Goal: Transaction & Acquisition: Purchase product/service

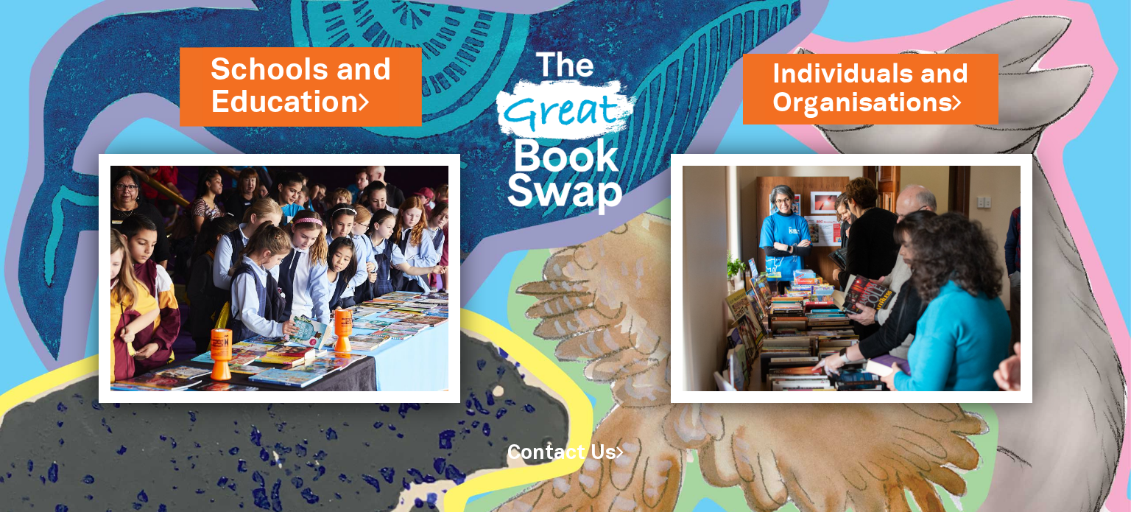
click at [294, 99] on link "Schools and Education" at bounding box center [301, 86] width 180 height 74
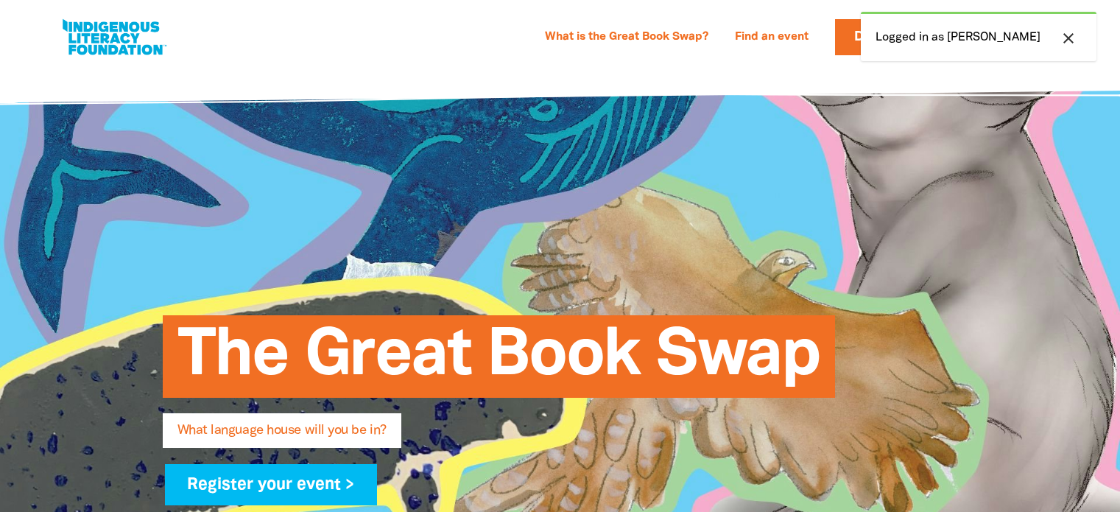
select select "high-school"
click at [1069, 35] on icon "close" at bounding box center [1068, 38] width 18 height 18
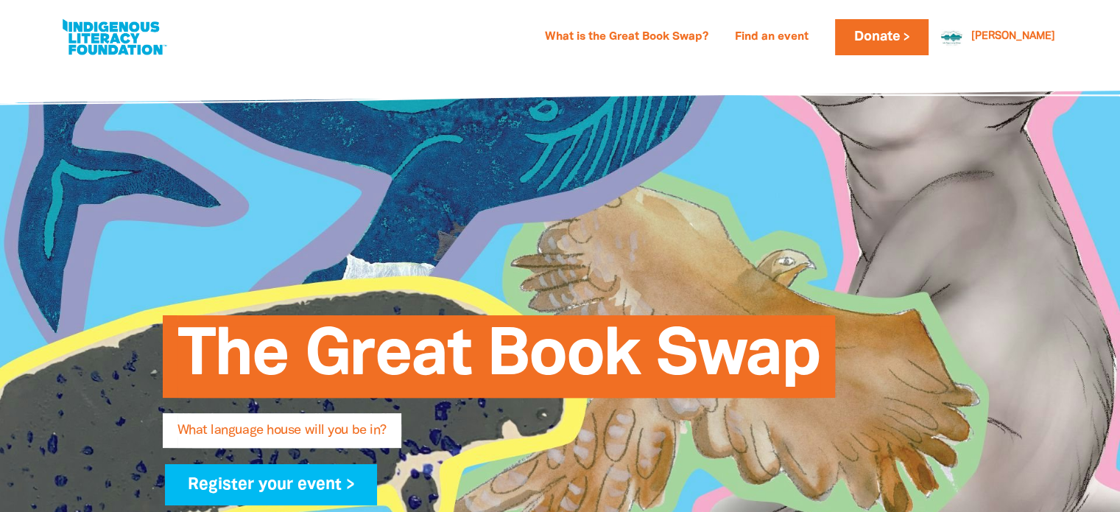
click at [1027, 25] on div "[PERSON_NAME] [PERSON_NAME] Resources and Classroom Activities Logout" at bounding box center [999, 37] width 124 height 36
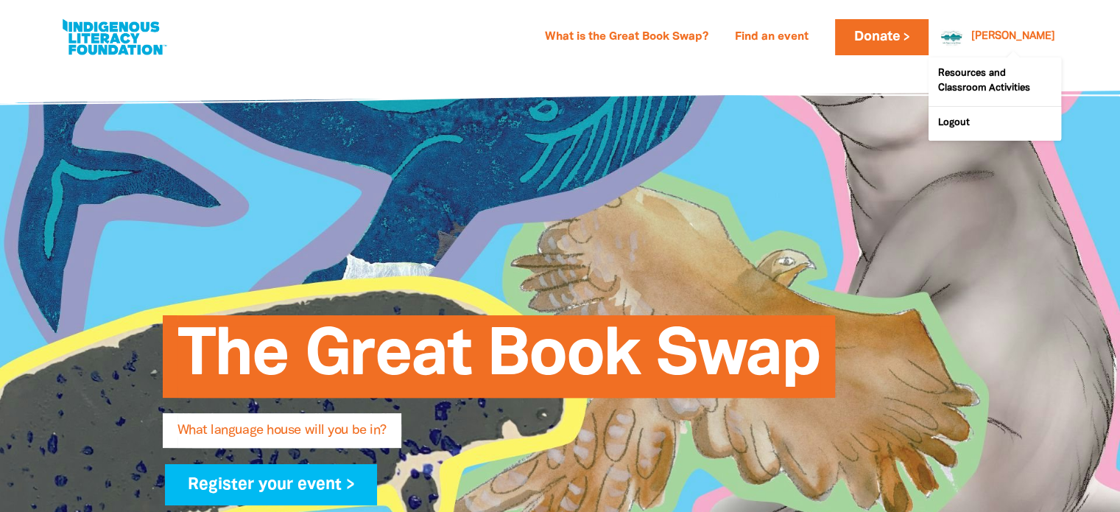
click at [1031, 46] on span at bounding box center [994, 87] width 133 height 83
click at [951, 129] on link "Logout" at bounding box center [994, 124] width 133 height 34
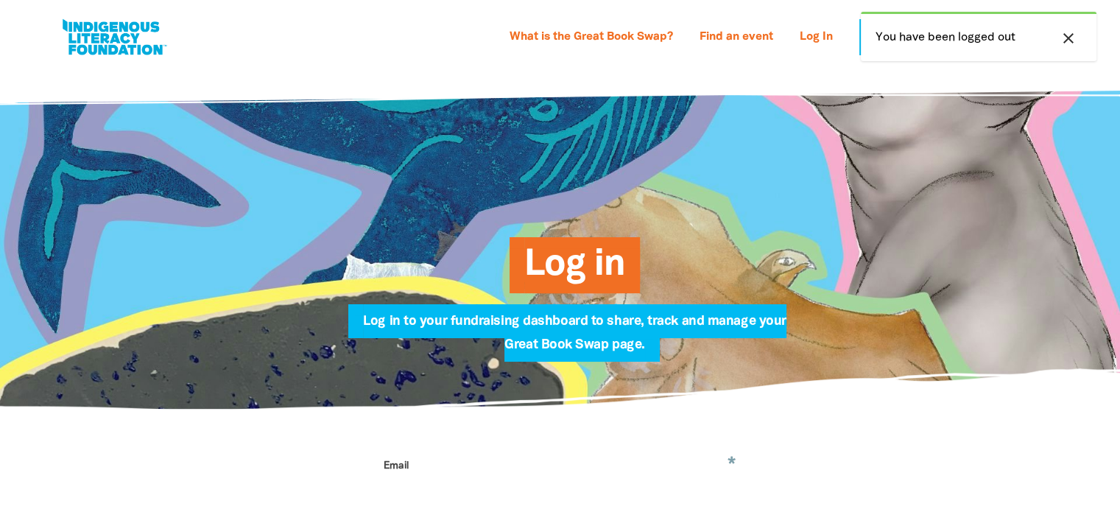
click at [1067, 38] on icon "close" at bounding box center [1068, 38] width 18 height 18
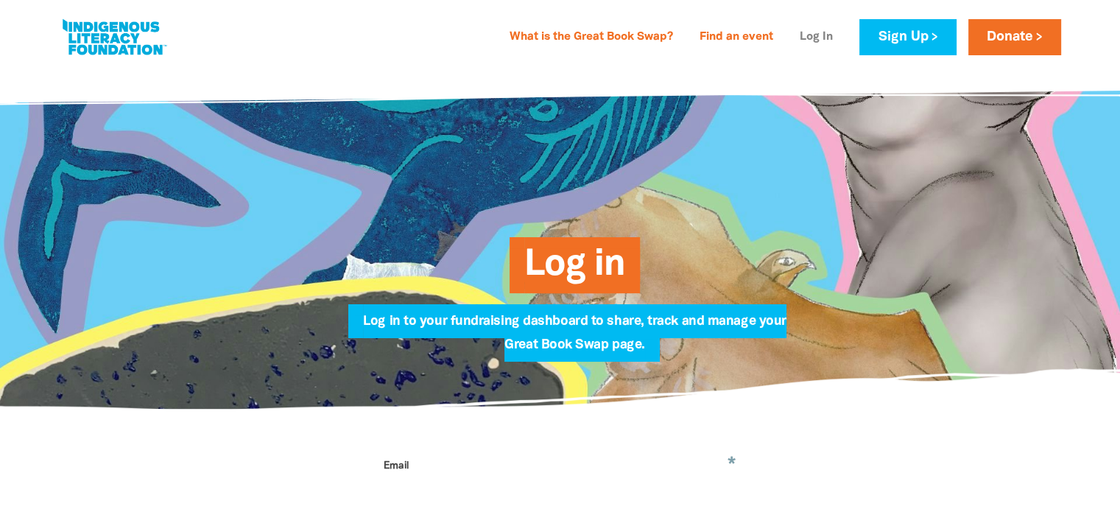
click at [818, 40] on link "Log In" at bounding box center [816, 38] width 51 height 24
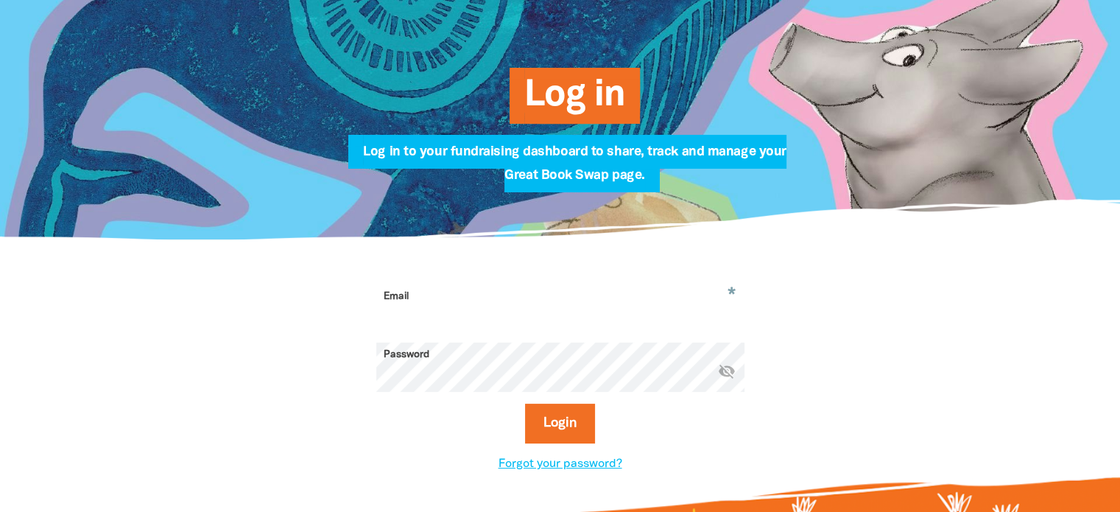
scroll to position [294, 0]
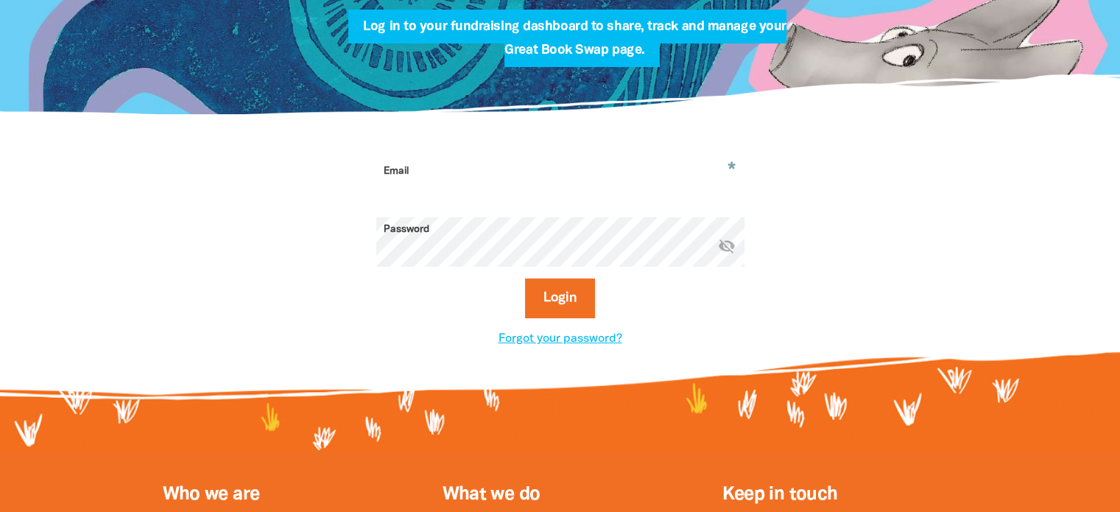
click at [472, 200] on input "Email" at bounding box center [560, 182] width 368 height 46
type input "[PERSON_NAME][EMAIL_ADDRESS][PERSON_NAME][DOMAIN_NAME]"
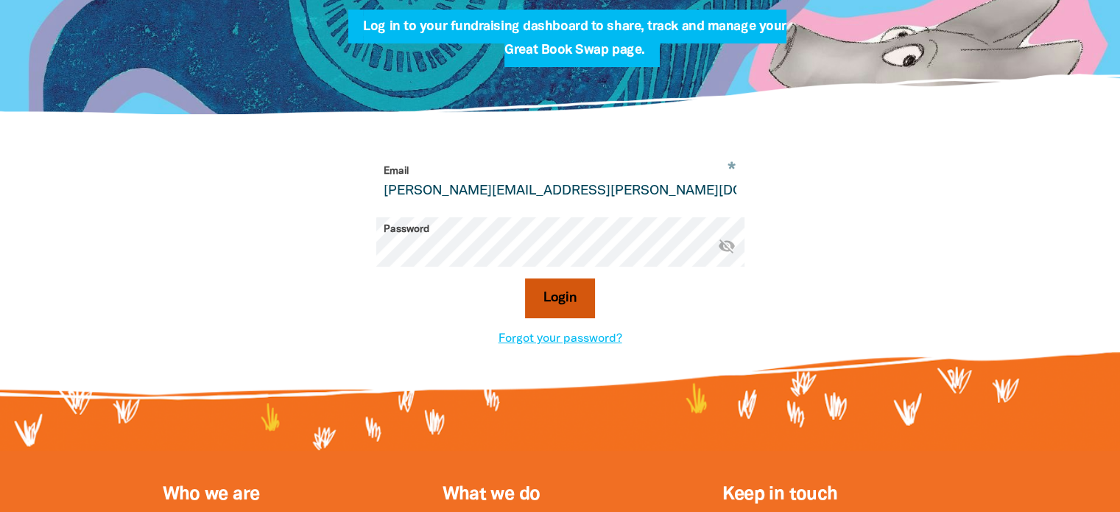
click at [580, 311] on button "Login" at bounding box center [560, 298] width 70 height 40
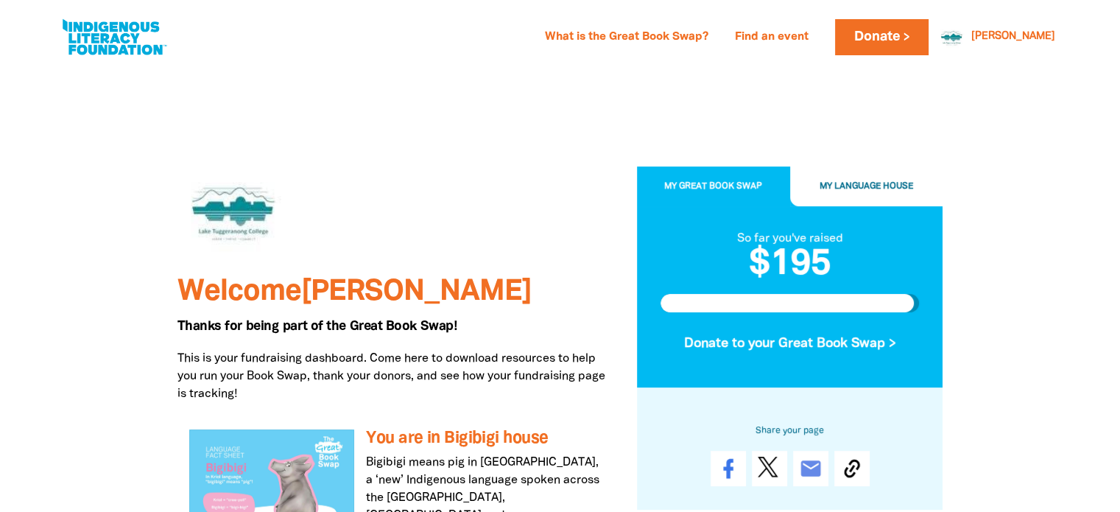
click at [716, 194] on button "My Great Book Swap" at bounding box center [713, 186] width 153 height 40
click at [727, 191] on button "My Great Book Swap" at bounding box center [713, 186] width 153 height 40
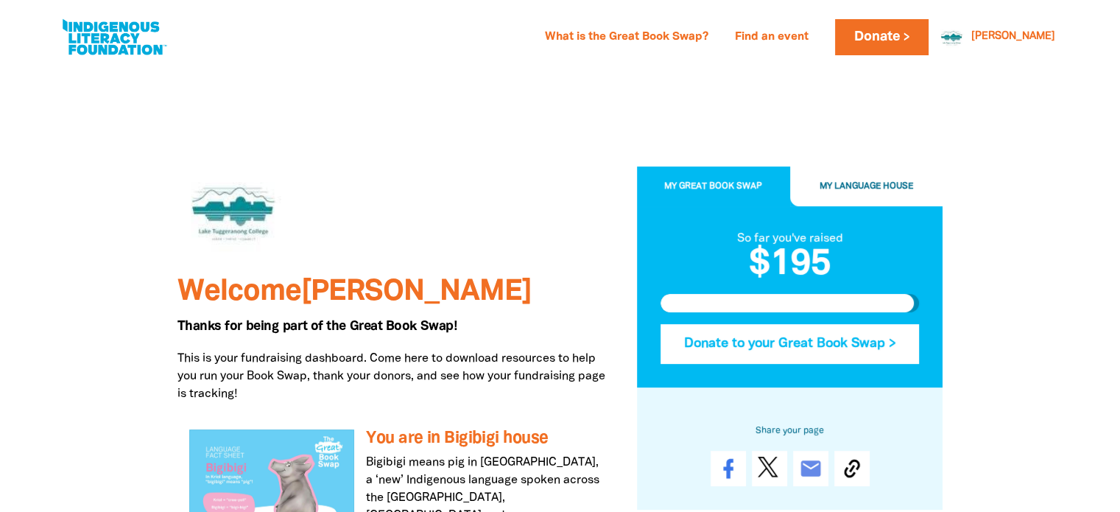
click at [781, 343] on button "Donate to your Great Book Swap >" at bounding box center [789, 344] width 259 height 40
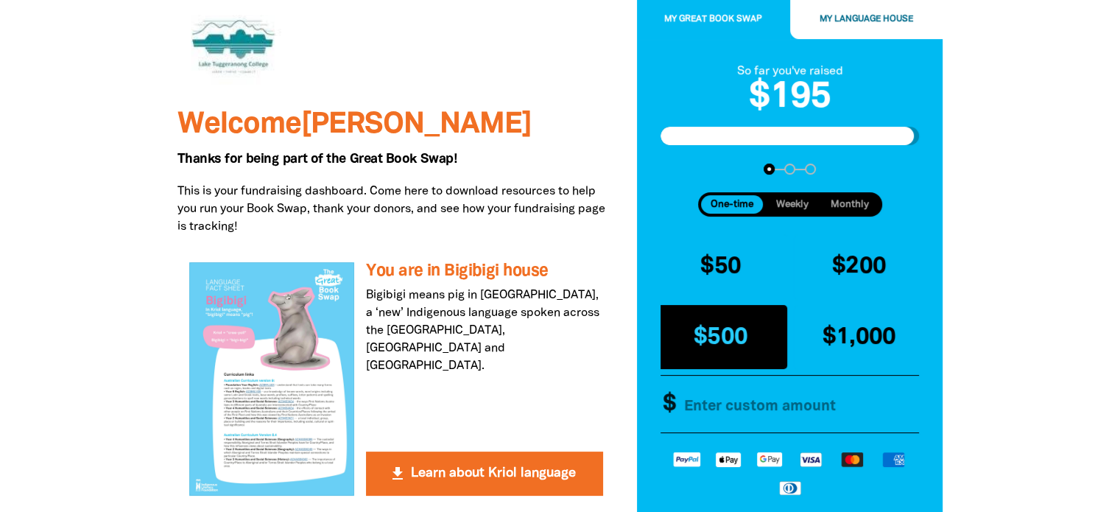
scroll to position [221, 0]
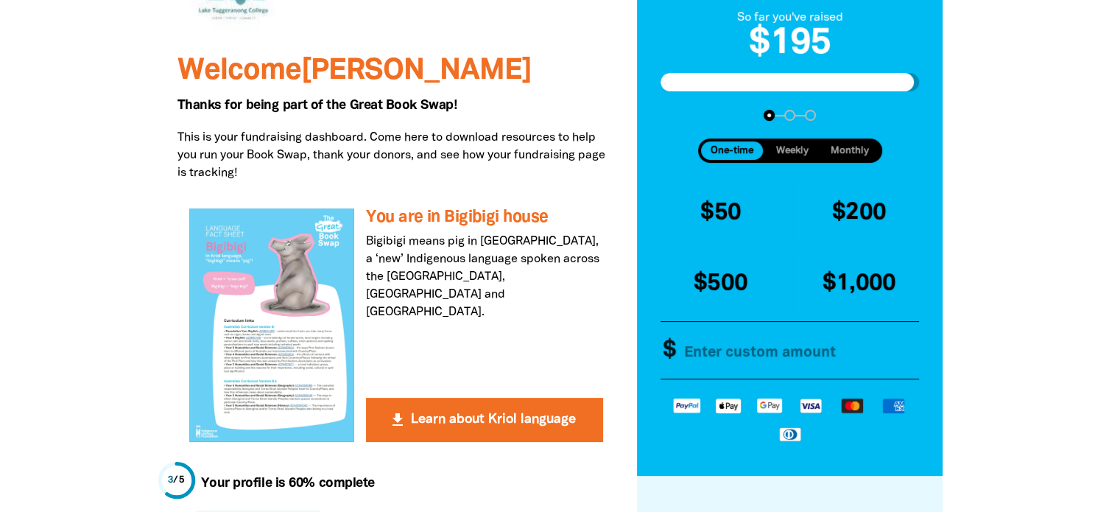
click at [745, 363] on input "Other Amount" at bounding box center [797, 350] width 253 height 57
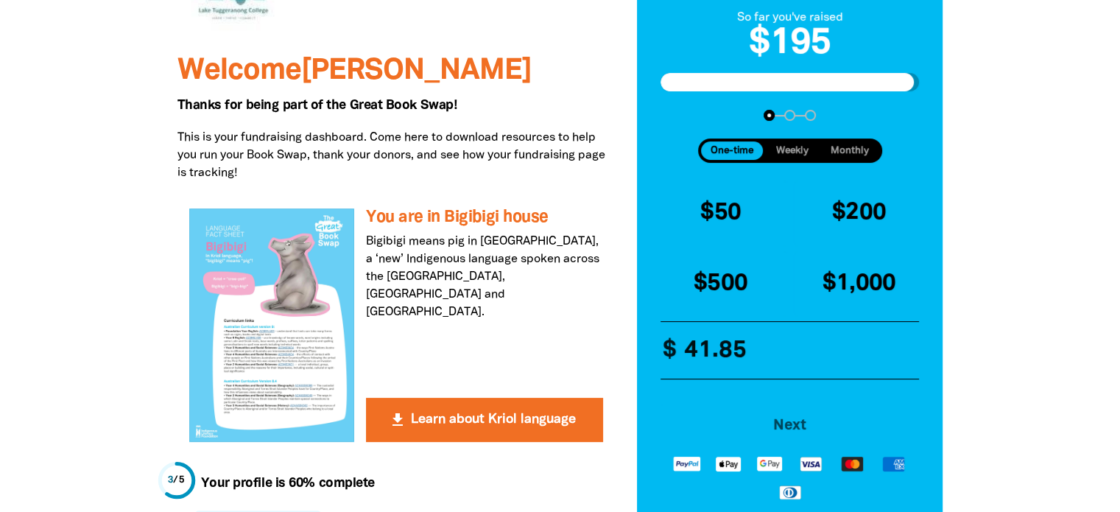
type input "41.85"
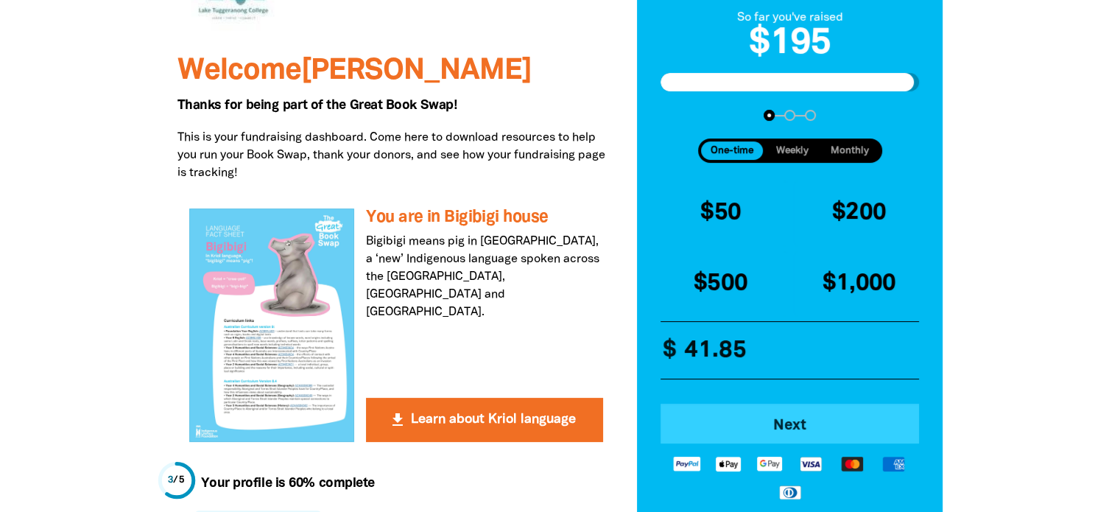
click at [801, 428] on span "Next" at bounding box center [789, 424] width 219 height 15
select select "AU"
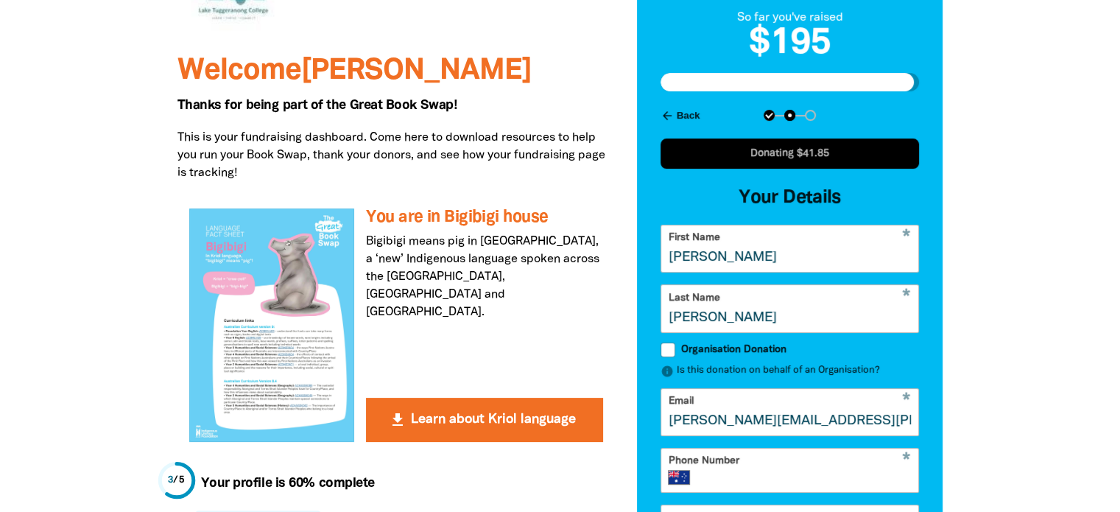
click at [777, 268] on input "[PERSON_NAME]" at bounding box center [790, 248] width 258 height 46
drag, startPoint x: 777, startPoint y: 268, endPoint x: 606, endPoint y: 243, distance: 173.3
type input "[PERSON_NAME]"
drag, startPoint x: 858, startPoint y: 329, endPoint x: 640, endPoint y: 314, distance: 218.4
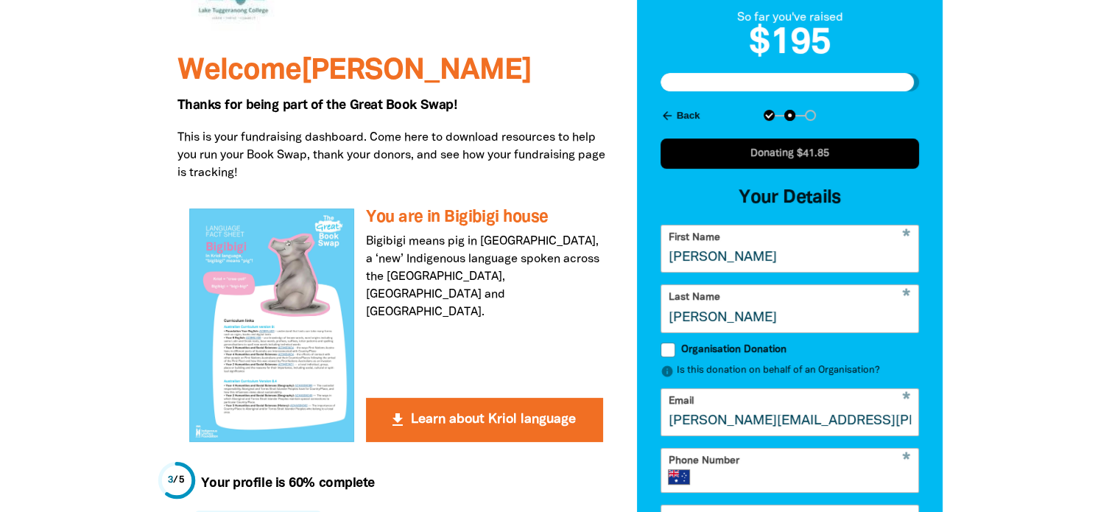
click at [640, 314] on div "So far you've raised $195 arrow_back Back Step 1 Step 2 Step 3 Donating $41.85 …" at bounding box center [790, 354] width 306 height 738
type input "Yu"
click at [666, 353] on input "Organisation Donation" at bounding box center [667, 349] width 15 height 15
checkbox input "true"
select select "AU"
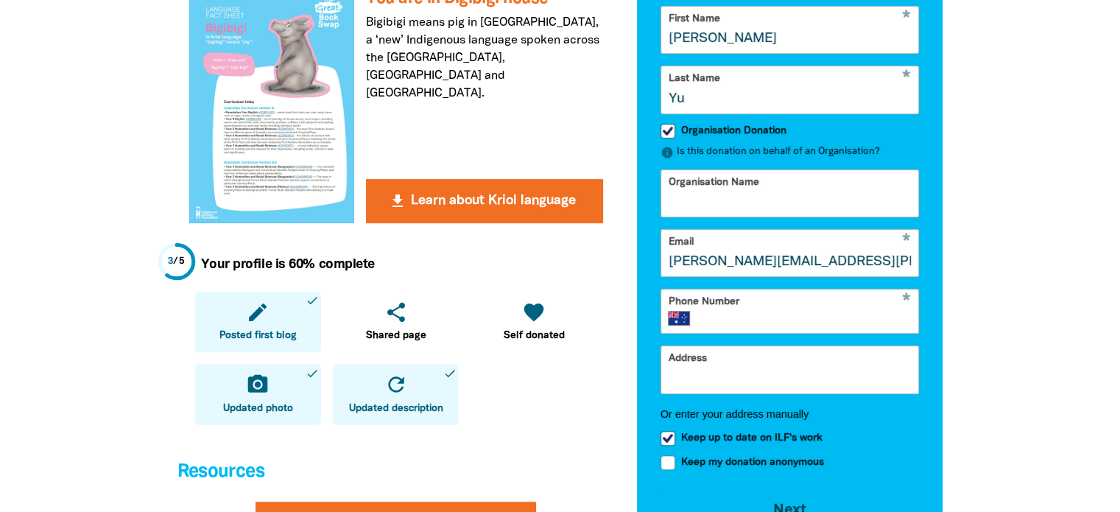
scroll to position [515, 0]
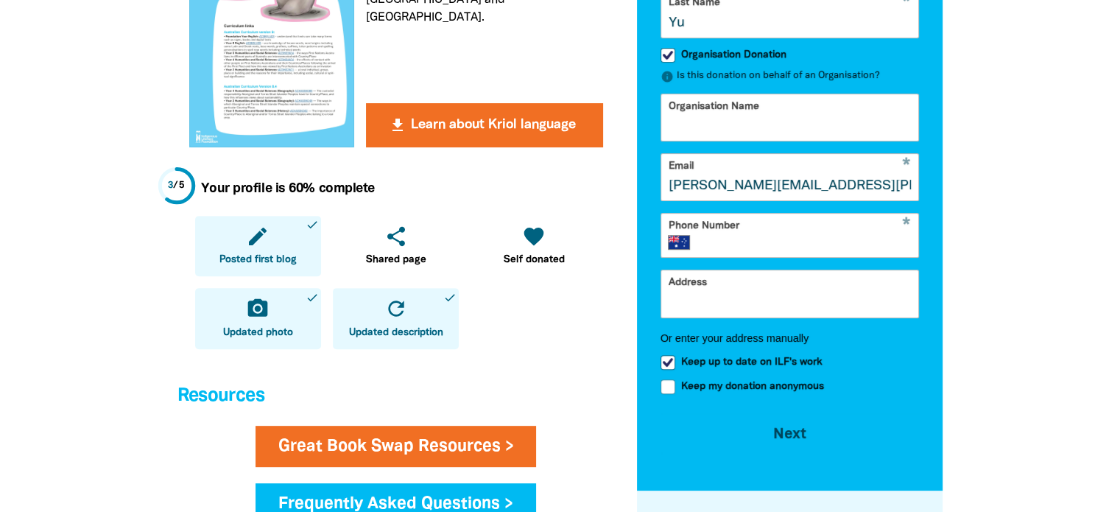
click at [693, 151] on form "* First Name Sandra * Last Name Yu Organisation Donation info Is this donation …" at bounding box center [789, 191] width 259 height 522
click at [696, 135] on input "Organisation Name" at bounding box center [790, 117] width 258 height 46
type input "Lake Tuggeranong college"
drag, startPoint x: 869, startPoint y: 194, endPoint x: 528, endPoint y: 179, distance: 341.2
click at [528, 179] on div "Welcome Darlene Thanks for being part of the Great Book Swap! This is your fund…" at bounding box center [560, 510] width 810 height 1919
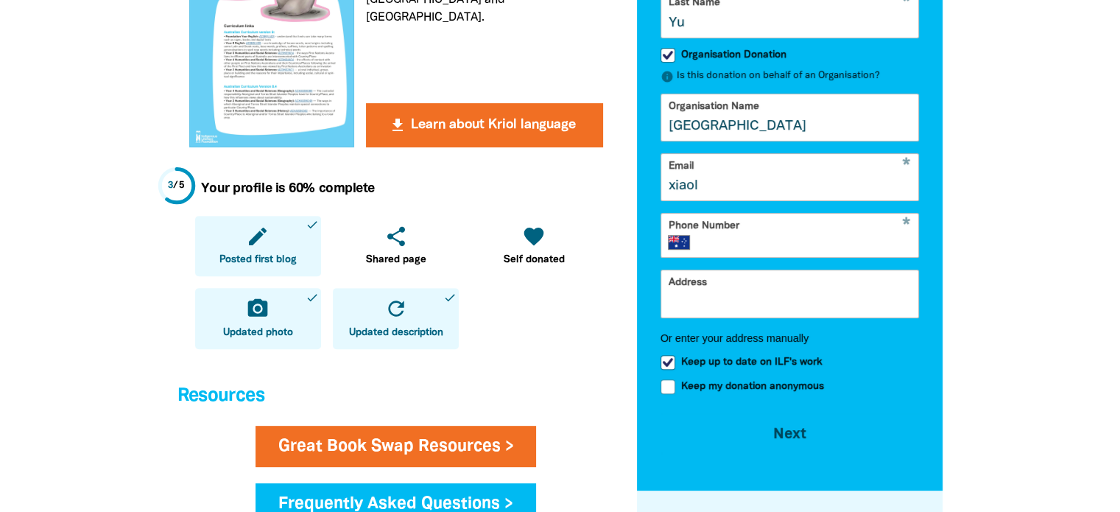
type input "xiaoluo.yu@ed.act.edu.au"
click at [806, 244] on input "Phone Number" at bounding box center [807, 242] width 208 height 15
click at [808, 258] on div "* Phone Number International Afghanistan Åland Islands Albania Algeria American…" at bounding box center [789, 235] width 259 height 45
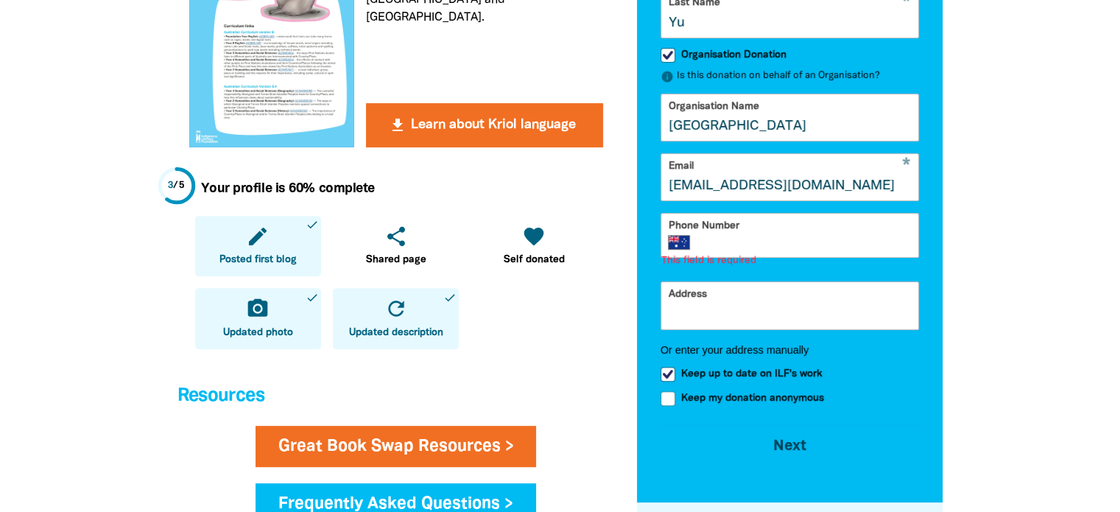
click at [802, 250] on input "Phone Number" at bounding box center [807, 242] width 208 height 15
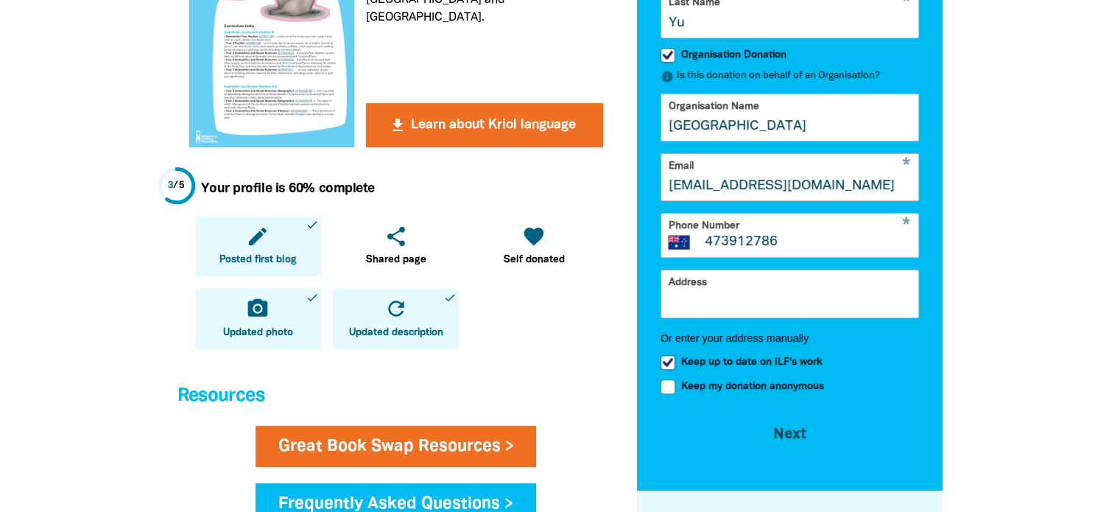
type input "473912786"
click at [699, 334] on div "Address Or enter your address manually" at bounding box center [789, 312] width 259 height 87
click at [701, 313] on input "Address" at bounding box center [790, 293] width 258 height 46
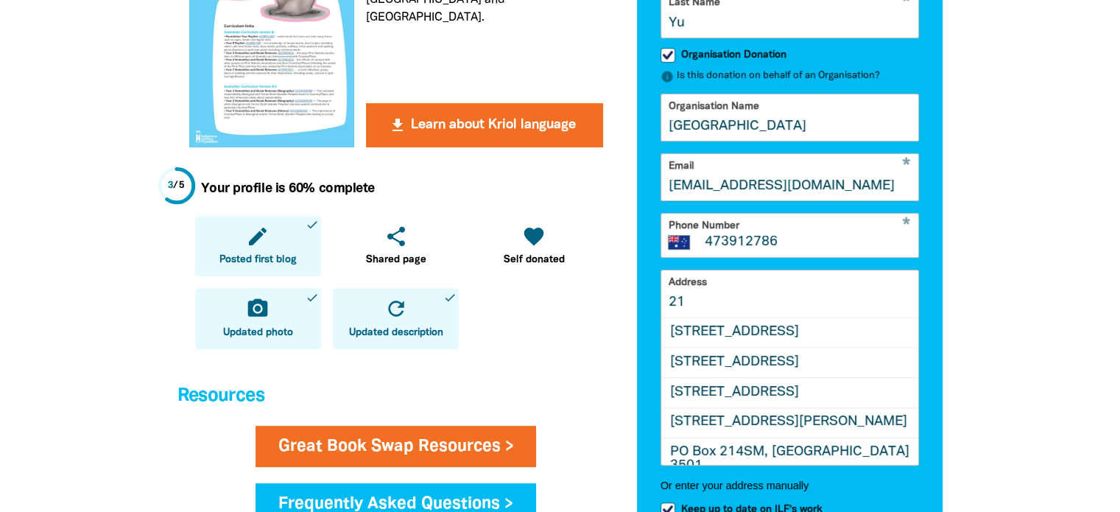
type input "2"
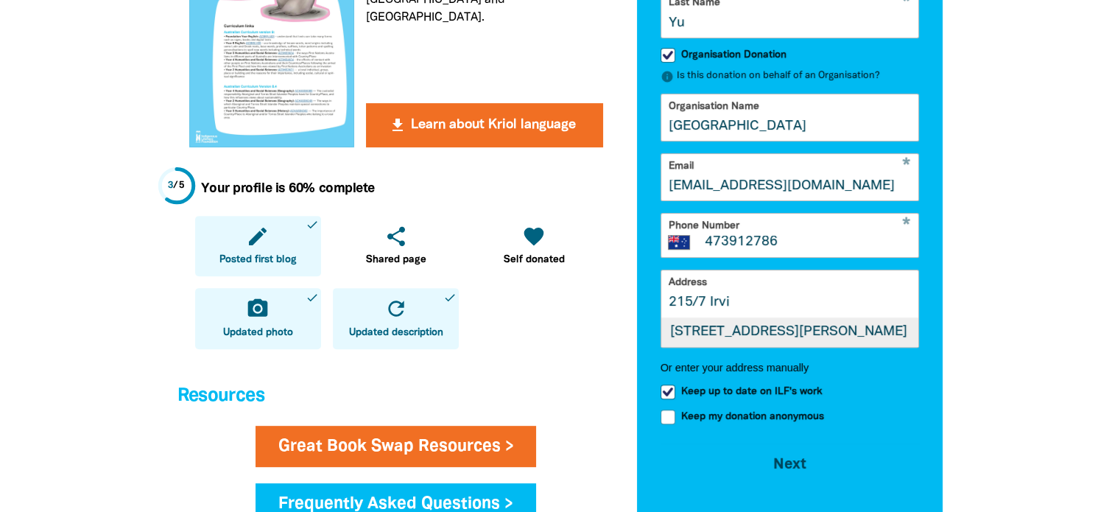
click at [718, 347] on div "Unit 215, 7 Irving Street, PHILLIP ACT 2606" at bounding box center [790, 331] width 258 height 29
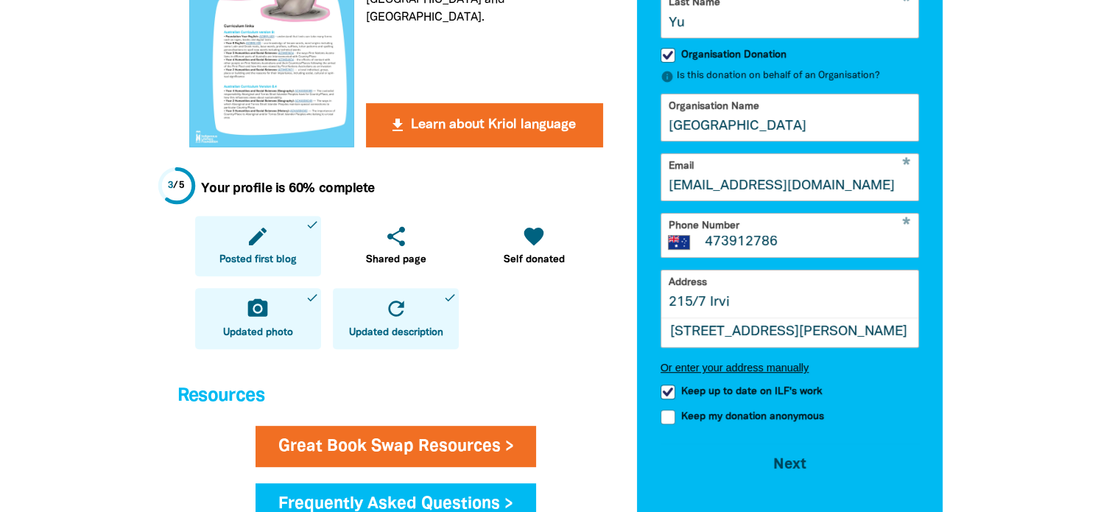
type input "Unit 215, 7 Irving Street, PHILLIP ACT 2606"
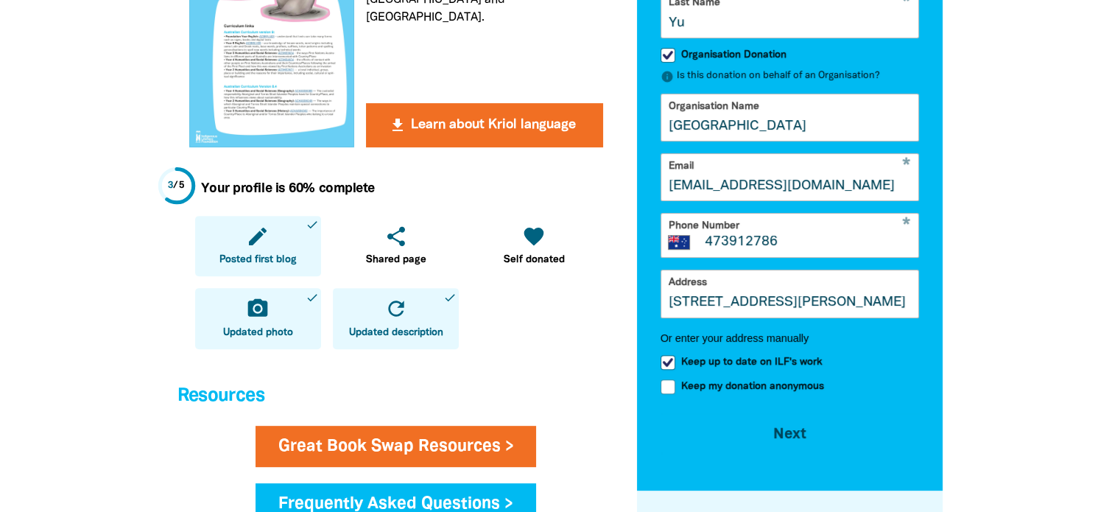
click at [911, 369] on div "Keep up to date on ILF's work" at bounding box center [789, 362] width 259 height 13
click at [751, 369] on span "Keep up to date on ILF's work" at bounding box center [751, 362] width 141 height 14
click at [675, 370] on input "Keep up to date on ILF's work" at bounding box center [667, 362] width 15 height 15
checkbox input "false"
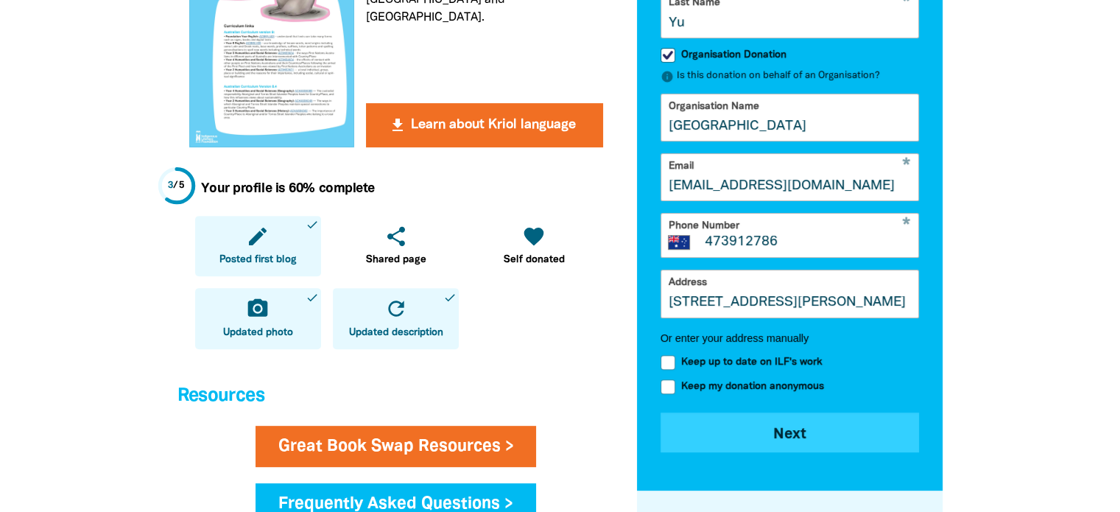
click at [794, 447] on button "Next chevron_right" at bounding box center [789, 432] width 259 height 40
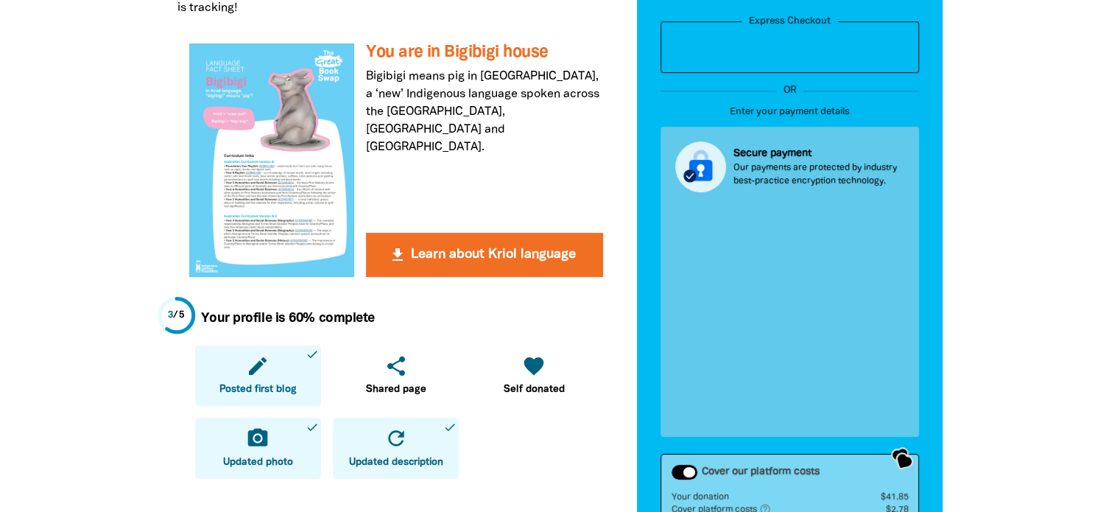
scroll to position [442, 0]
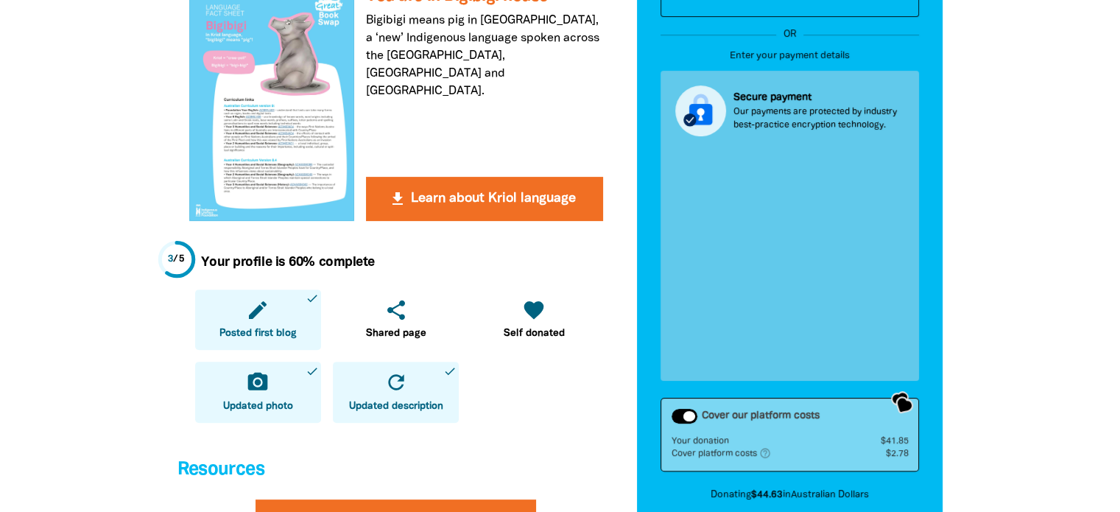
click at [694, 416] on div "Cover our platform costs" at bounding box center [684, 416] width 26 height 15
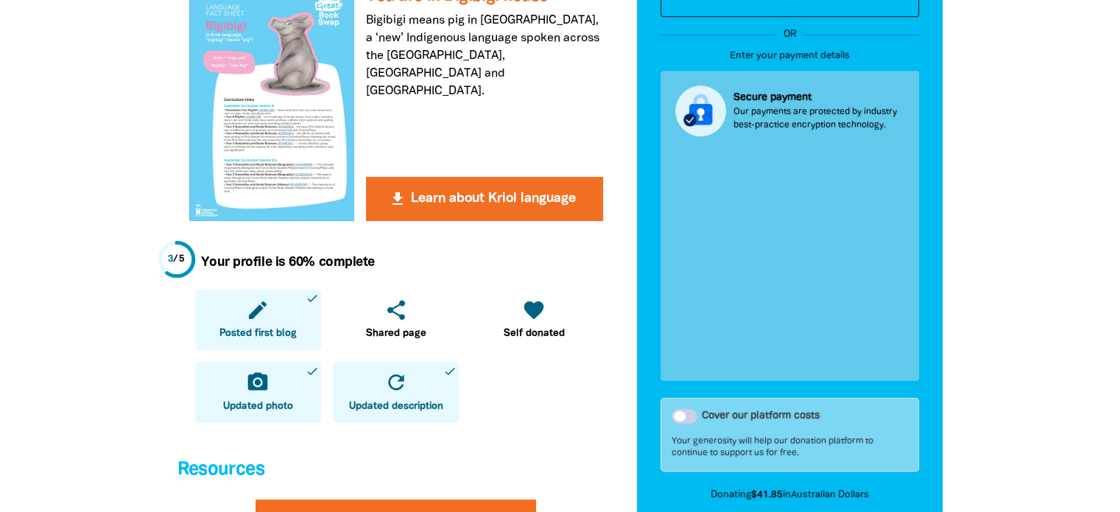
click at [692, 415] on div "Cover our platform costs" at bounding box center [684, 416] width 26 height 15
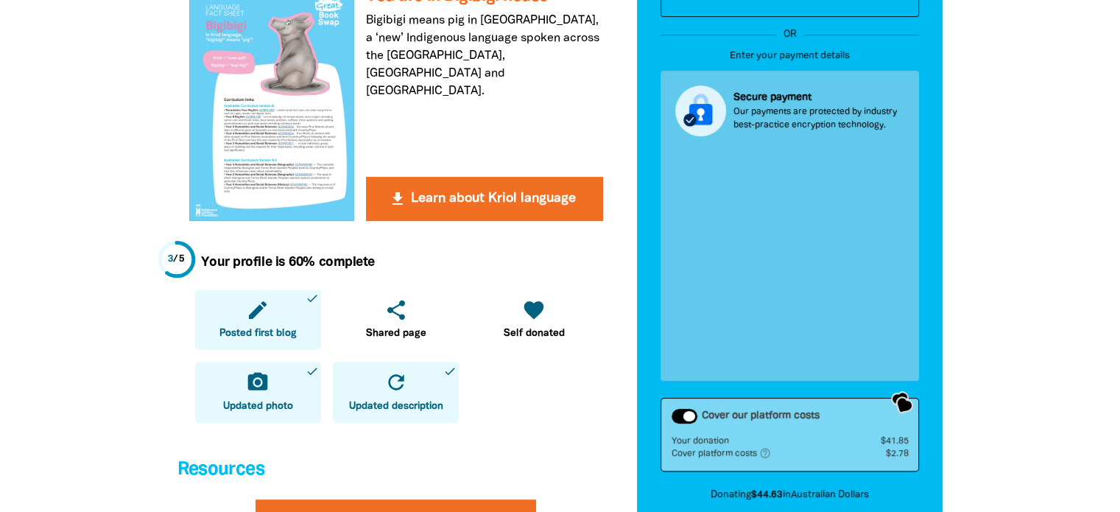
click at [692, 415] on div "Cover our platform costs" at bounding box center [684, 416] width 26 height 15
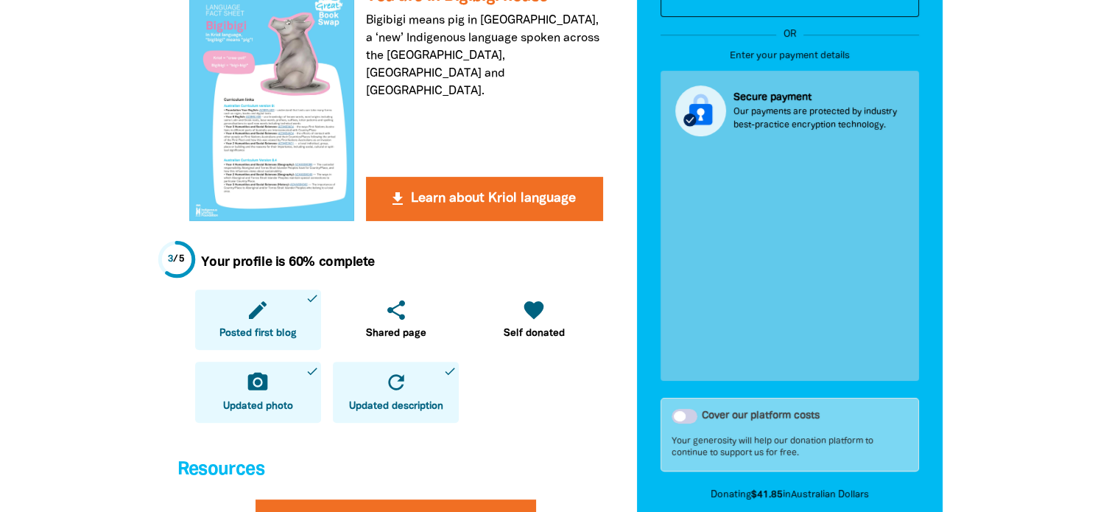
click at [690, 409] on div "Cover our platform costs" at bounding box center [684, 416] width 26 height 15
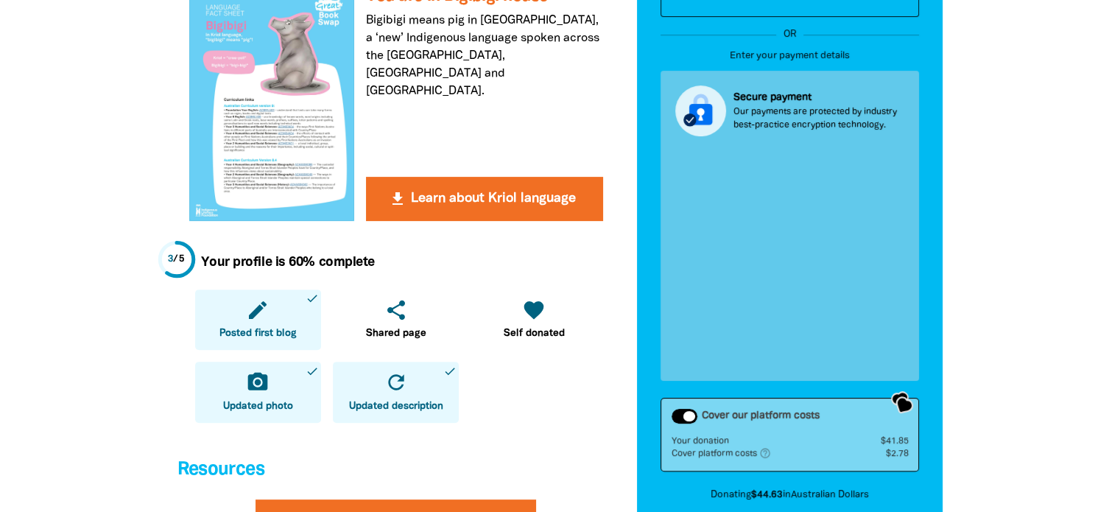
click at [690, 409] on div "Cover our platform costs" at bounding box center [684, 416] width 26 height 15
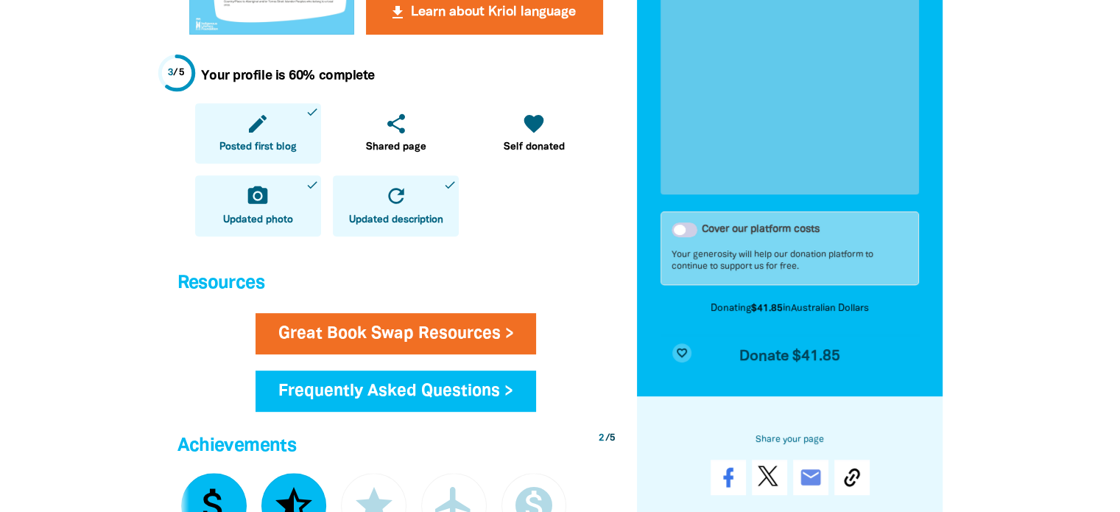
scroll to position [515, 0]
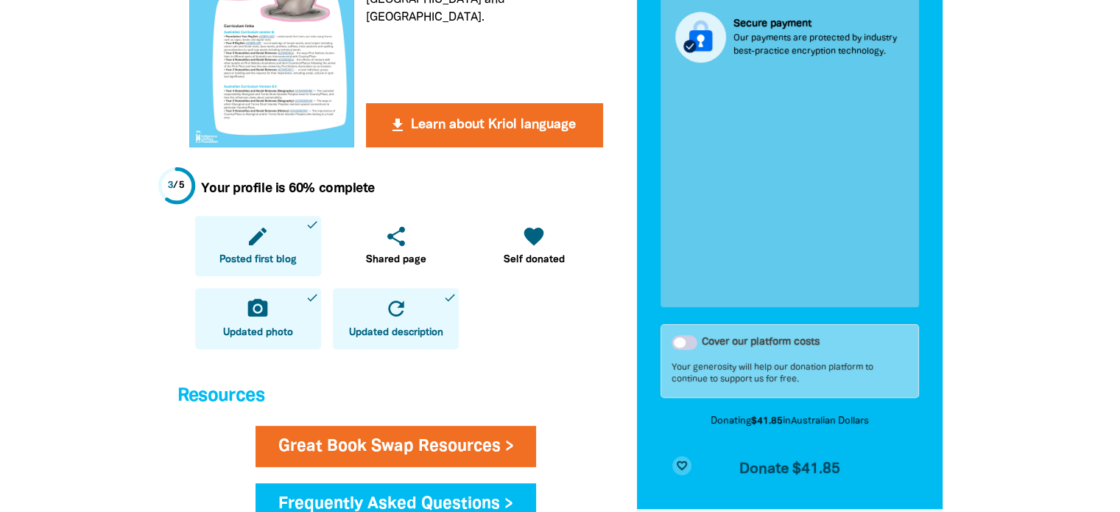
click at [688, 341] on div "Cover our platform costs" at bounding box center [684, 342] width 26 height 15
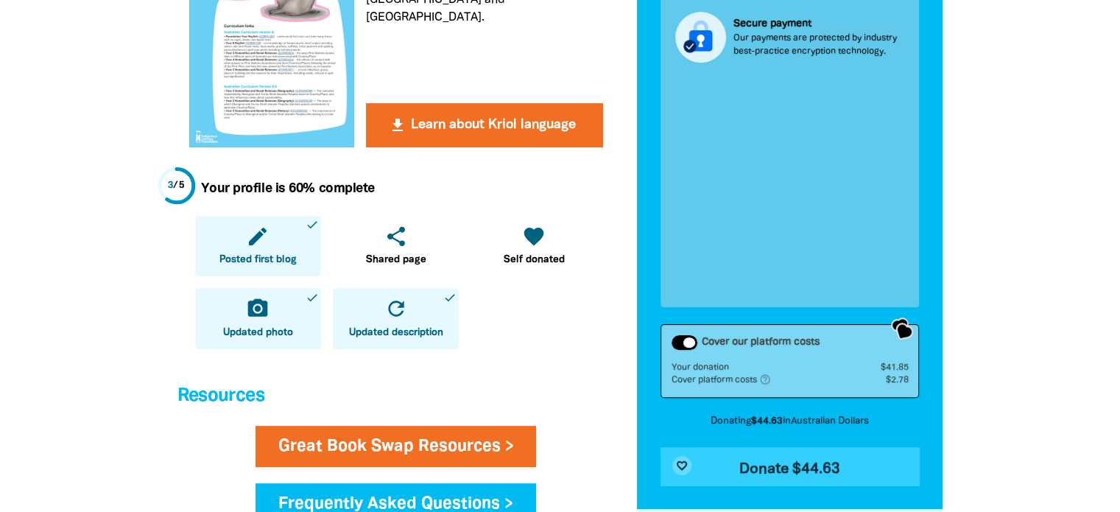
click at [807, 469] on span "Donate $44.63" at bounding box center [789, 469] width 101 height 15
click at [777, 468] on span "Donate $44.63" at bounding box center [789, 469] width 101 height 15
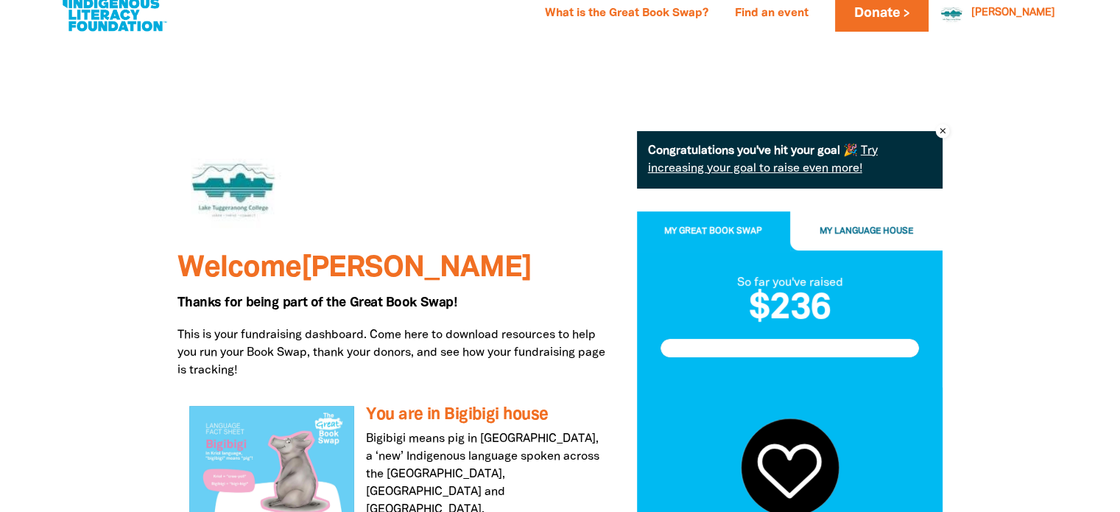
scroll to position [0, 0]
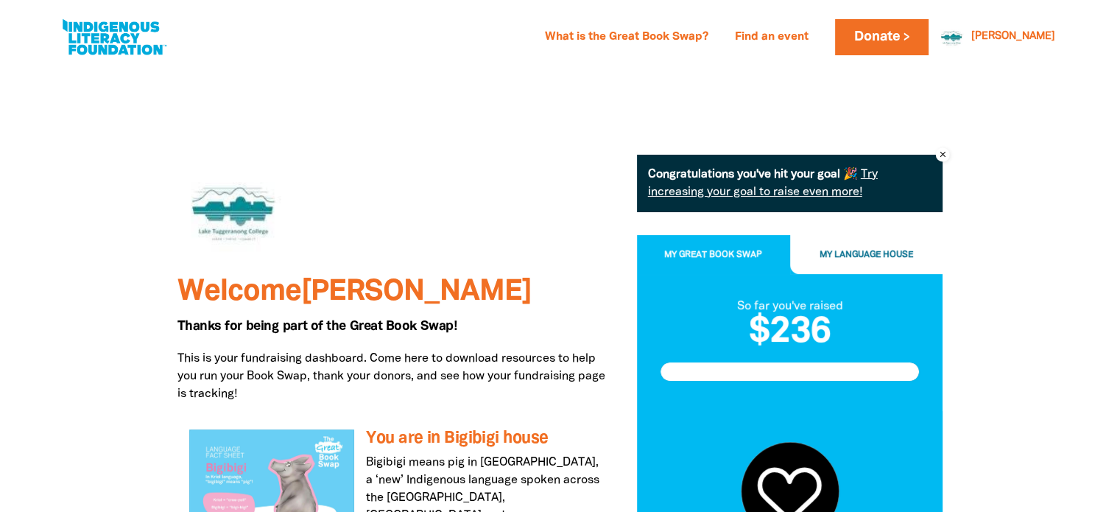
click at [735, 264] on button "My Great Book Swap" at bounding box center [713, 255] width 153 height 40
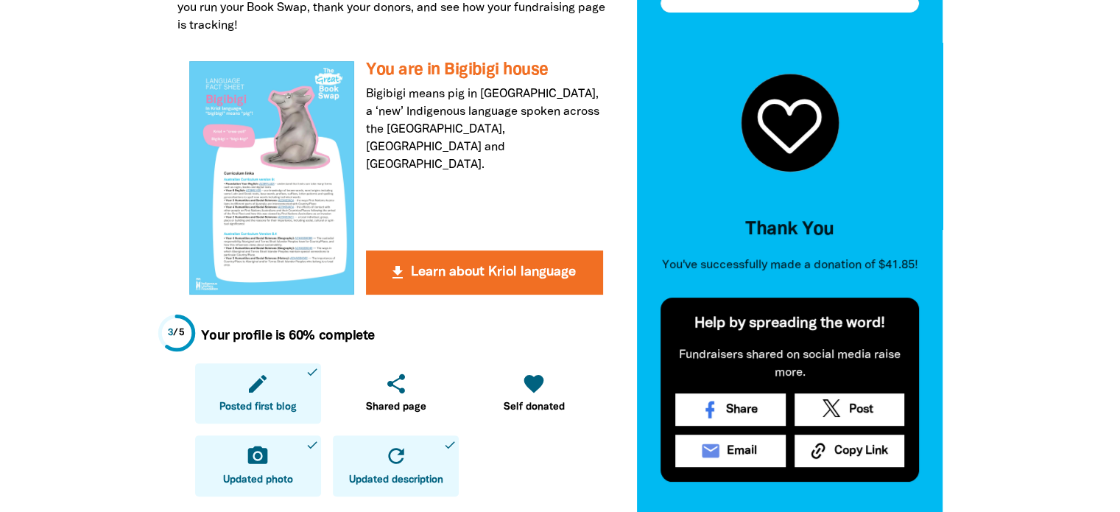
click at [788, 116] on icon at bounding box center [789, 126] width 60 height 49
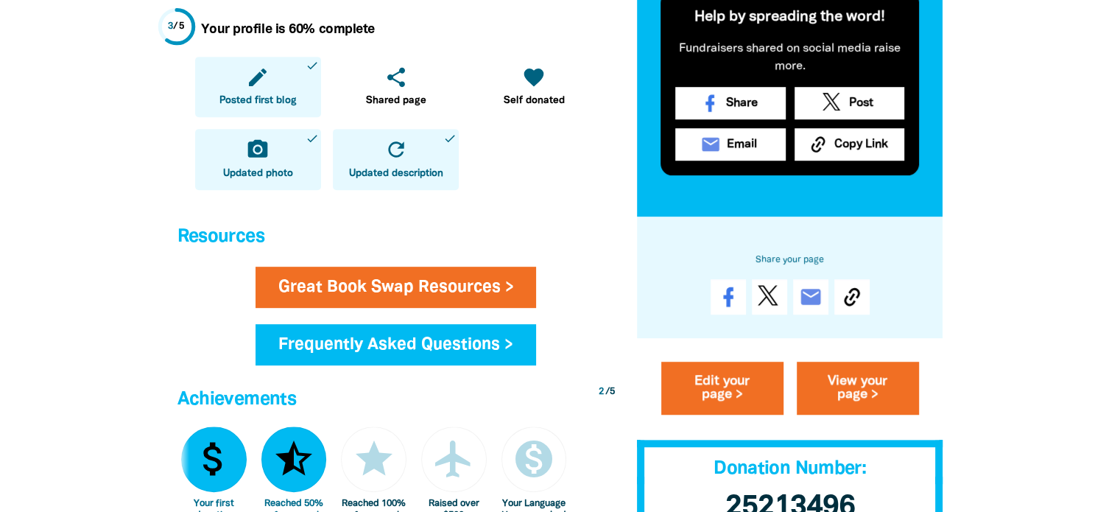
scroll to position [736, 0]
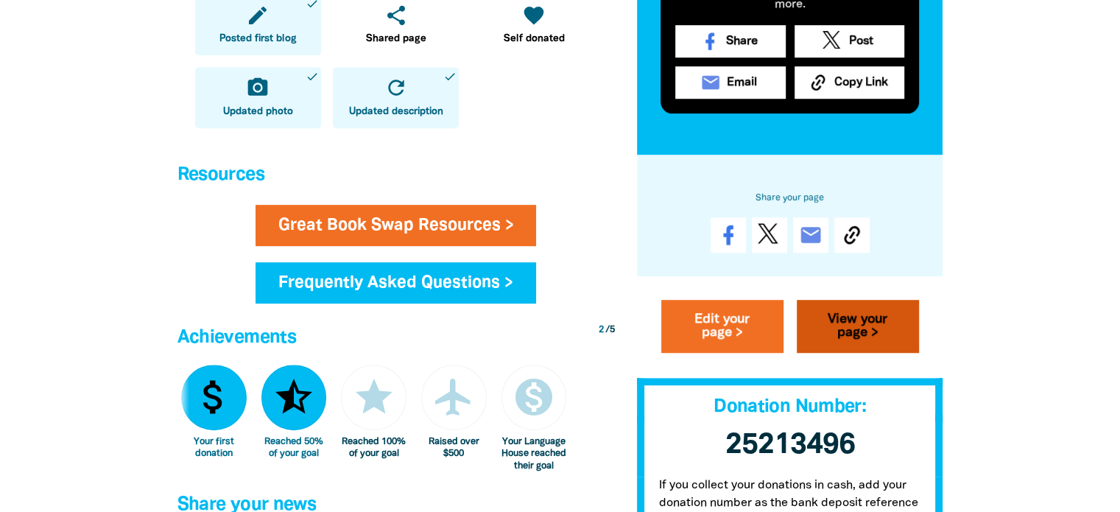
click at [890, 323] on link "View your page >" at bounding box center [858, 326] width 122 height 53
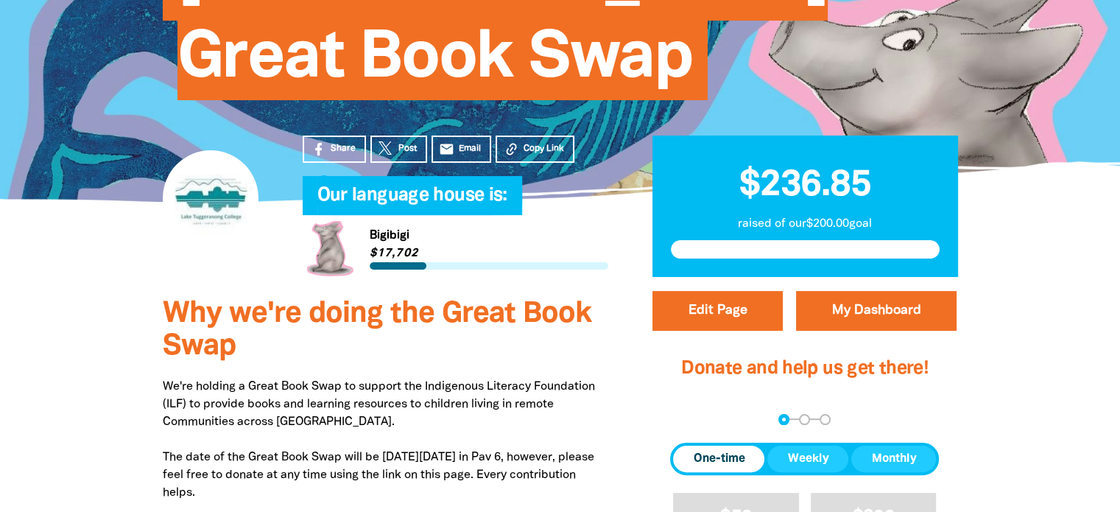
scroll to position [147, 0]
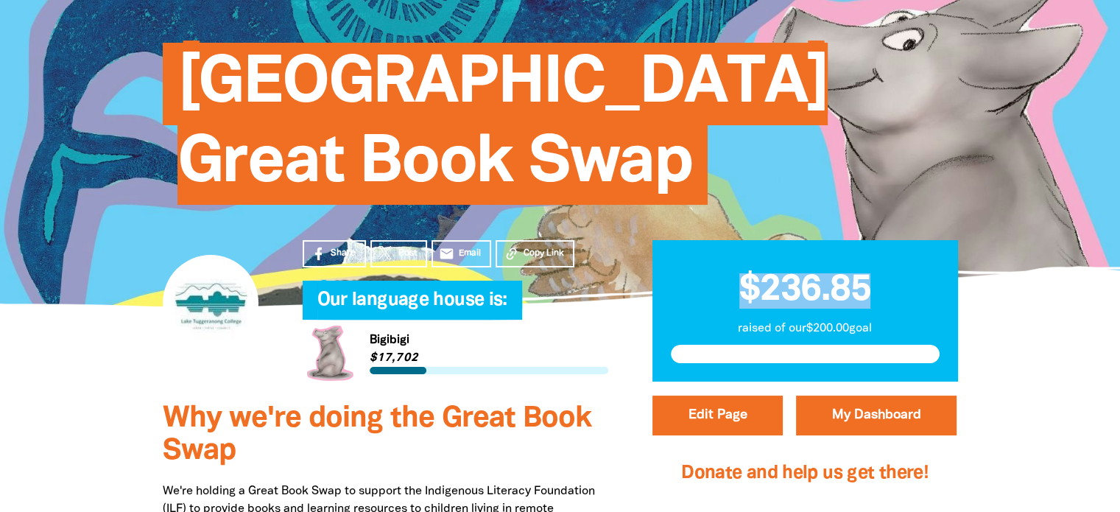
drag, startPoint x: 885, startPoint y: 282, endPoint x: 691, endPoint y: 275, distance: 193.8
click at [692, 277] on h2 "$236.85" at bounding box center [805, 283] width 269 height 50
click at [691, 264] on h2 "$236.85" at bounding box center [805, 283] width 269 height 50
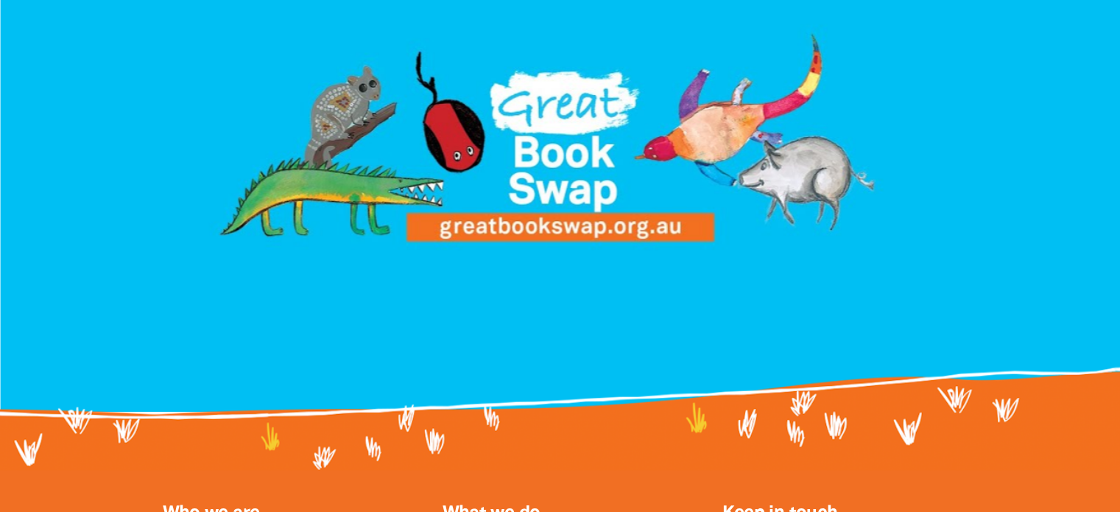
scroll to position [1988, 0]
